Goal: Task Accomplishment & Management: Manage account settings

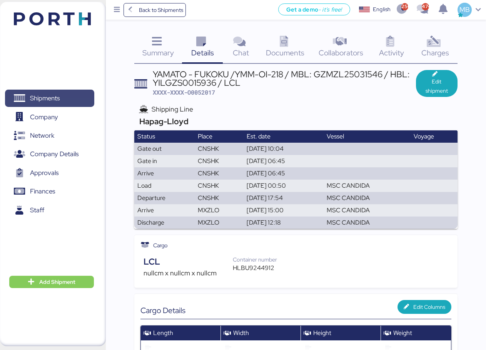
click at [64, 96] on span "Shipments" at bounding box center [49, 98] width 83 height 11
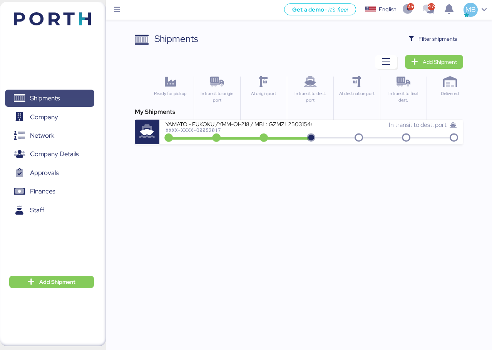
click at [76, 99] on span "Shipments" at bounding box center [49, 98] width 83 height 11
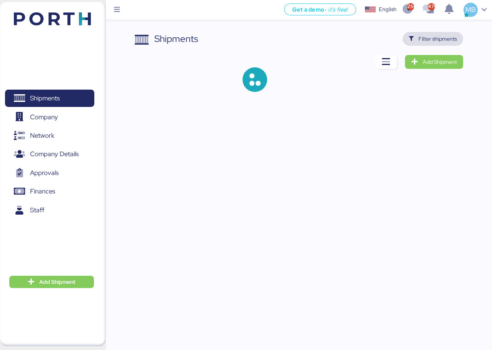
click at [453, 37] on span "Filter shipments" at bounding box center [437, 38] width 38 height 9
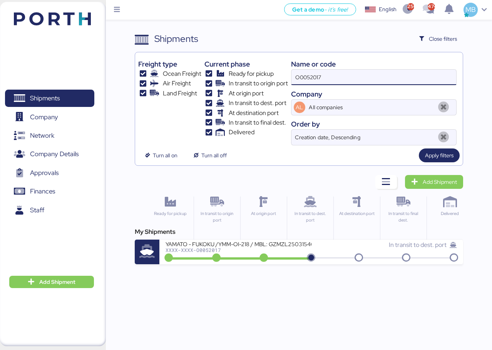
drag, startPoint x: 353, startPoint y: 79, endPoint x: 264, endPoint y: 77, distance: 88.6
click at [264, 77] on div "Freight type Ocean Freight Air Freight Land Freight Current phase Ready for pic…" at bounding box center [298, 100] width 321 height 90
paste input "O0051913"
type input "O0051913"
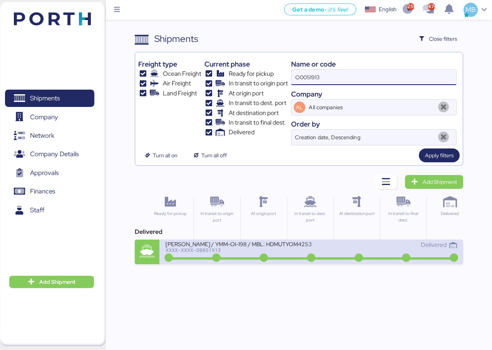
click at [293, 249] on div "XXXX-XXXX-O0051913" at bounding box center [237, 249] width 145 height 5
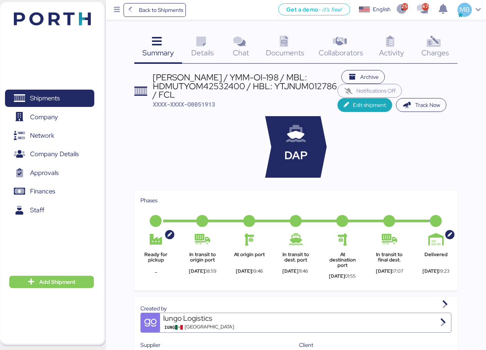
click at [450, 47] on div "Charges 0" at bounding box center [435, 48] width 45 height 32
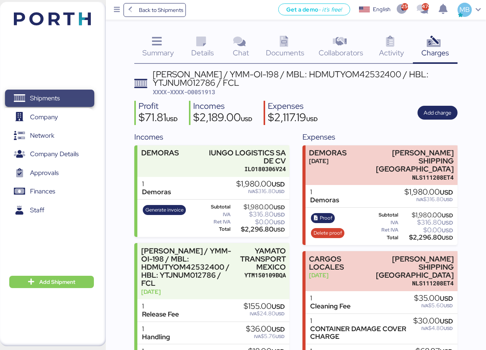
click at [70, 100] on span "Shipments" at bounding box center [49, 98] width 83 height 11
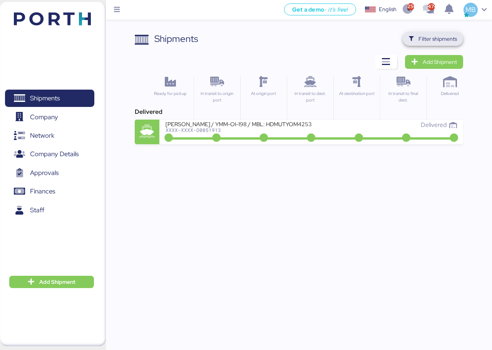
click at [434, 37] on span "Filter shipments" at bounding box center [437, 38] width 38 height 9
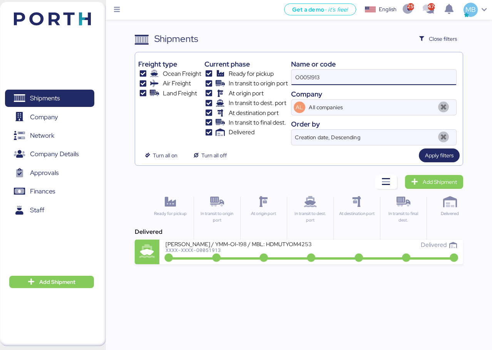
drag, startPoint x: 353, startPoint y: 76, endPoint x: 278, endPoint y: 64, distance: 75.7
click at [278, 64] on div "Freight type Ocean Freight Air Freight Land Freight Current phase Ready for pic…" at bounding box center [298, 100] width 321 height 90
paste input "O0051913"
type input "O0051913"
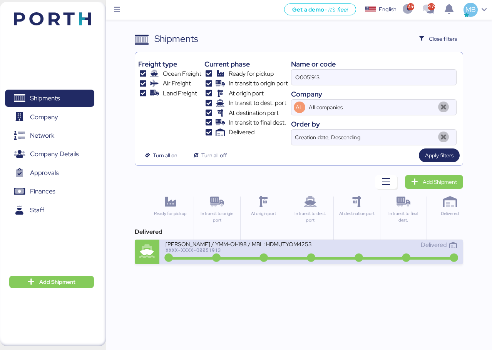
click at [330, 254] on div "Delivered" at bounding box center [383, 249] width 145 height 17
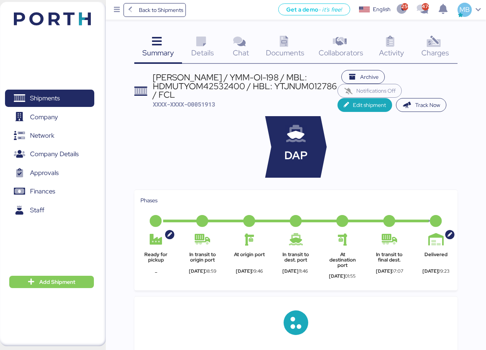
click at [448, 40] on div "Charges 0" at bounding box center [435, 48] width 45 height 32
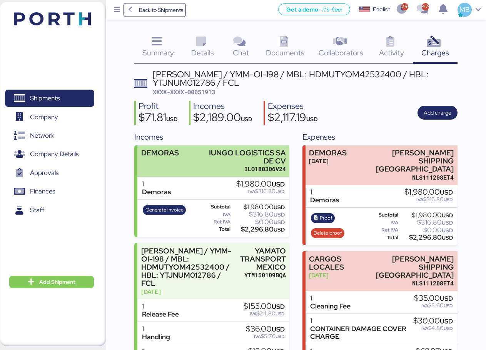
click at [229, 159] on div "IUNGO LOGISTICS SA DE CV" at bounding box center [242, 157] width 87 height 16
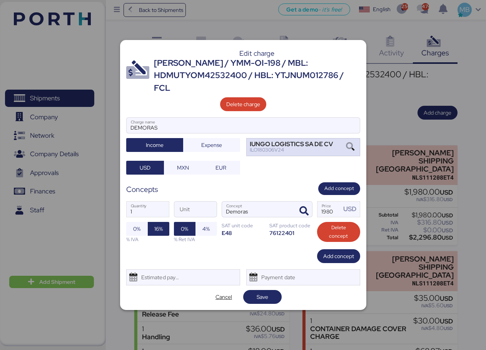
click at [336, 140] on div "IUNGO LOGISTICS SA DE CV ILO180306V24" at bounding box center [303, 147] width 114 height 18
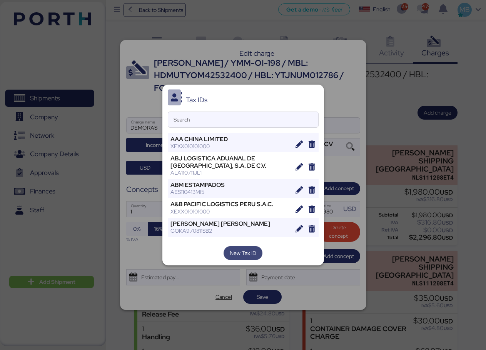
click at [252, 256] on span "New Tax ID" at bounding box center [243, 253] width 27 height 9
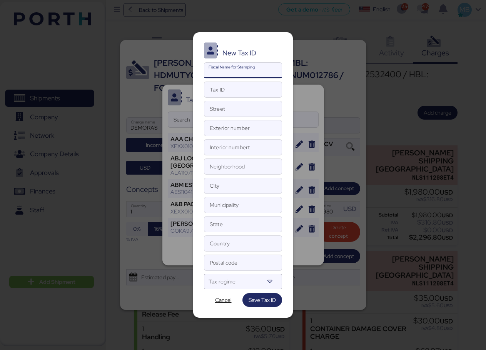
click at [241, 73] on input "Fiscal Name for Stamping" at bounding box center [242, 70] width 77 height 15
paste input "YAMAGUCHI MFG [GEOGRAPHIC_DATA]"
click at [239, 73] on input "YAMAGUCHI MFG [GEOGRAPHIC_DATA]" at bounding box center [242, 70] width 77 height 15
type input "MFG [GEOGRAPHIC_DATA]"
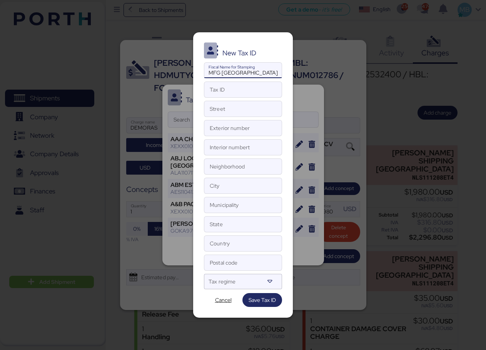
drag, startPoint x: 251, startPoint y: 72, endPoint x: 206, endPoint y: 70, distance: 45.9
click at [206, 70] on input "MFG [GEOGRAPHIC_DATA]" at bounding box center [242, 70] width 77 height 15
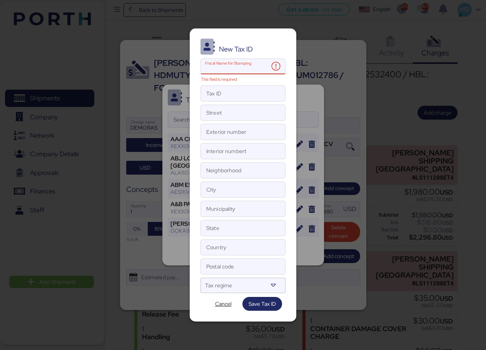
paste input "YAMAGUCHI MFG [GEOGRAPHIC_DATA]"
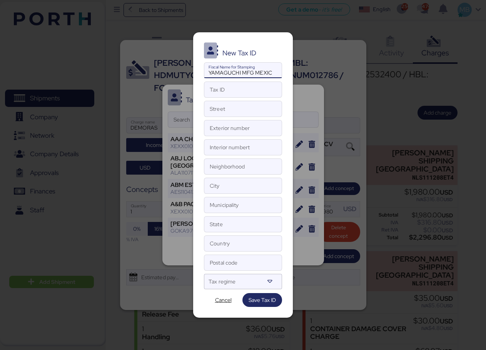
type input "YAMAGUCHI MFG [GEOGRAPHIC_DATA]"
click at [236, 89] on input "Tax ID" at bounding box center [242, 89] width 77 height 15
paste input "YMM240119798"
type input "YMM240119798"
click at [208, 74] on input "YAMAGUCHI MFG [GEOGRAPHIC_DATA]" at bounding box center [242, 70] width 77 height 15
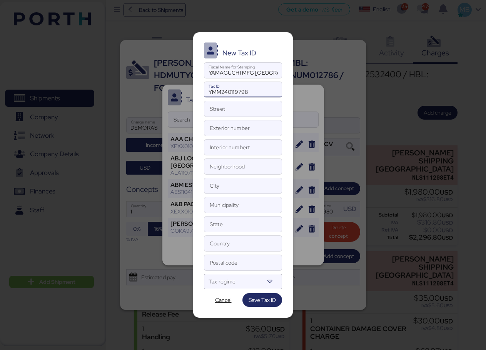
click at [209, 93] on input "YMM240119798" at bounding box center [242, 89] width 77 height 15
click at [264, 96] on input "YMM240119798" at bounding box center [242, 89] width 77 height 15
click at [221, 112] on input "Street" at bounding box center [242, 108] width 77 height 15
paste input "CIRCUITO [GEOGRAPHIC_DATA]"
click at [214, 112] on input "CIRCUITO [GEOGRAPHIC_DATA]" at bounding box center [242, 108] width 77 height 15
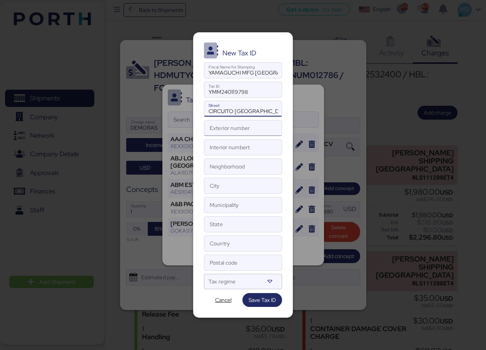
type input "CIRCUITO [GEOGRAPHIC_DATA]"
click at [247, 133] on input "Exterior number" at bounding box center [242, 127] width 77 height 15
click at [214, 130] on input "Exterior number" at bounding box center [242, 127] width 77 height 15
paste input "LT 4 Y 5"
type input "LT 4 Y 5"
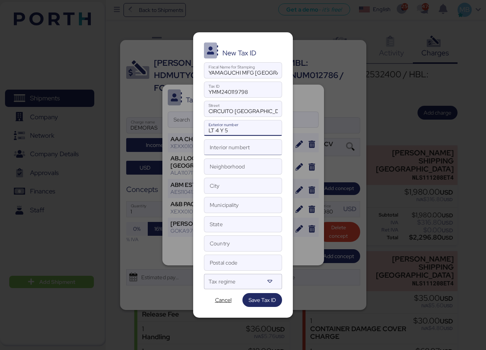
click at [246, 149] on input "Interior numbert" at bounding box center [242, 147] width 77 height 15
type input "N/A"
click at [244, 172] on input "Neighborhood" at bounding box center [242, 166] width 77 height 15
click at [254, 161] on input "Neighborhood" at bounding box center [242, 166] width 77 height 15
paste input "CIUDAD SATELITE"
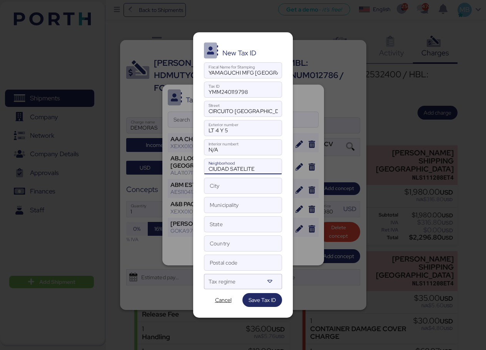
type input "CIUDAD SATELITE"
click at [242, 247] on input "Country" at bounding box center [242, 243] width 77 height 15
click at [238, 232] on input "State" at bounding box center [242, 224] width 77 height 15
paste input "SAN [PERSON_NAME] POTOSI"
type input "SAN [PERSON_NAME] POTOSI"
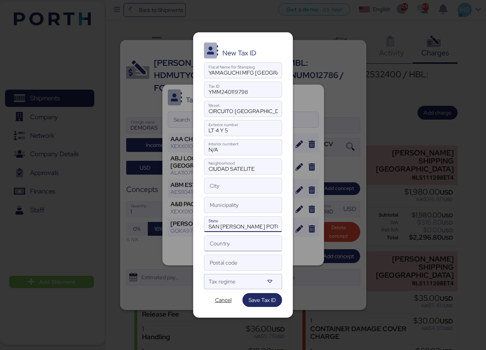
click at [234, 244] on input "Country" at bounding box center [242, 243] width 77 height 15
type input "[GEOGRAPHIC_DATA]"
click at [234, 201] on input "Municipality" at bounding box center [242, 204] width 77 height 15
paste input "[GEOGRAPHIC_DATA][PERSON_NAME]"
type input "[GEOGRAPHIC_DATA][PERSON_NAME]"
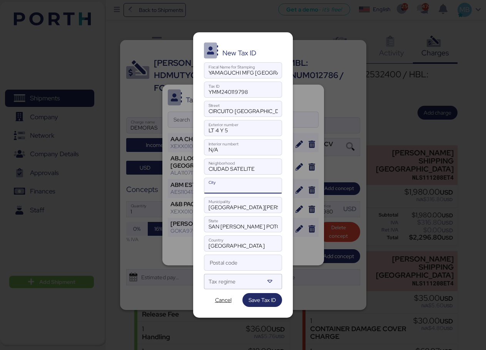
click at [234, 190] on input "City" at bounding box center [242, 185] width 77 height 15
paste input "[GEOGRAPHIC_DATA][PERSON_NAME]"
drag, startPoint x: 263, startPoint y: 221, endPoint x: 202, endPoint y: 221, distance: 61.6
click at [202, 221] on div "New Tax ID YAMAGUCHI MFG [GEOGRAPHIC_DATA] Fiscal Name for Stamping YMM24011979…" at bounding box center [243, 175] width 100 height 286
drag, startPoint x: 260, startPoint y: 188, endPoint x: 196, endPoint y: 180, distance: 65.1
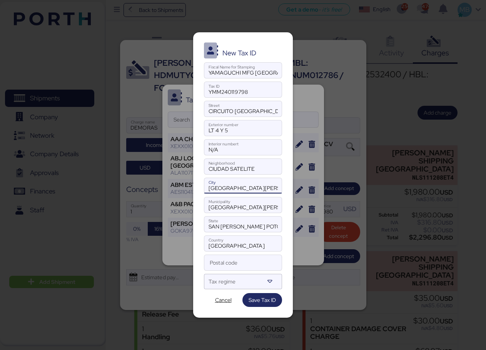
click at [196, 180] on div "New Tax ID YAMAGUCHI MFG [GEOGRAPHIC_DATA] Fiscal Name for Stamping YMM24011979…" at bounding box center [243, 175] width 100 height 286
paste input "SAN [PERSON_NAME] POTOSI"
type input "SAN [PERSON_NAME] POTOSI"
click at [241, 259] on input "Postal code" at bounding box center [242, 262] width 77 height 15
paste input "78423"
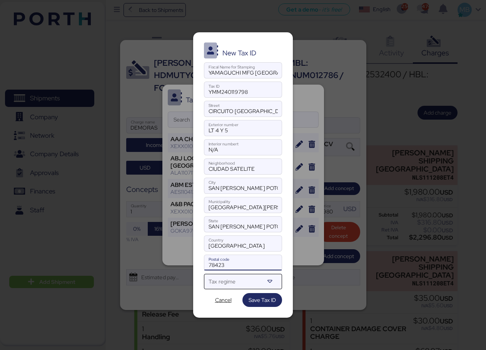
type input "78423"
click at [271, 284] on icon at bounding box center [270, 282] width 8 height 8
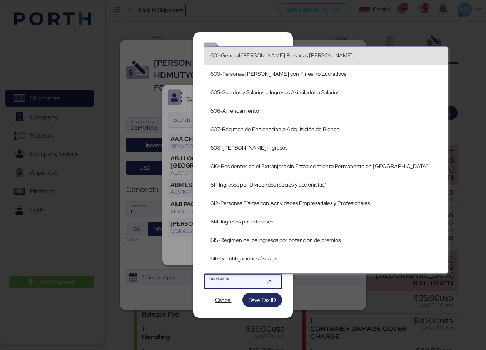
click at [303, 57] on div "601-General [PERSON_NAME] Personas [PERSON_NAME]" at bounding box center [326, 55] width 231 height 7
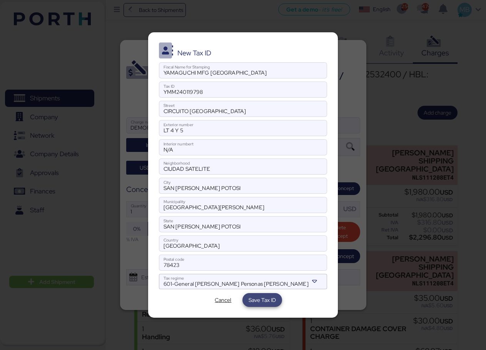
click at [277, 300] on span "Save Tax ID" at bounding box center [262, 300] width 40 height 14
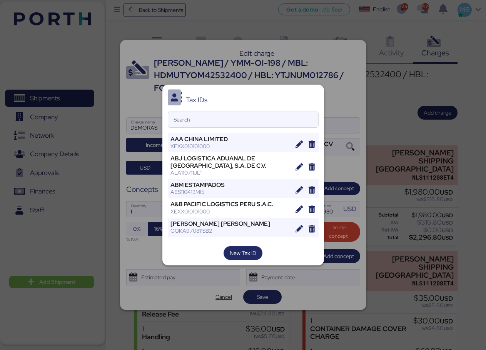
click at [203, 124] on input "Search" at bounding box center [243, 119] width 150 height 15
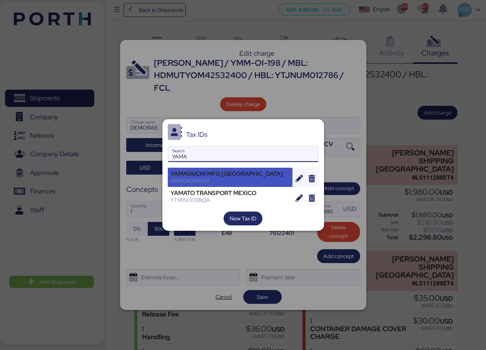
type input "YAMA"
click at [247, 179] on div "YMM240119798" at bounding box center [231, 180] width 120 height 7
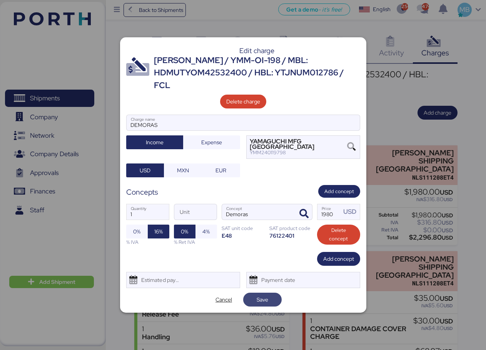
click at [270, 294] on span "Save" at bounding box center [262, 299] width 26 height 11
